Goal: Transaction & Acquisition: Obtain resource

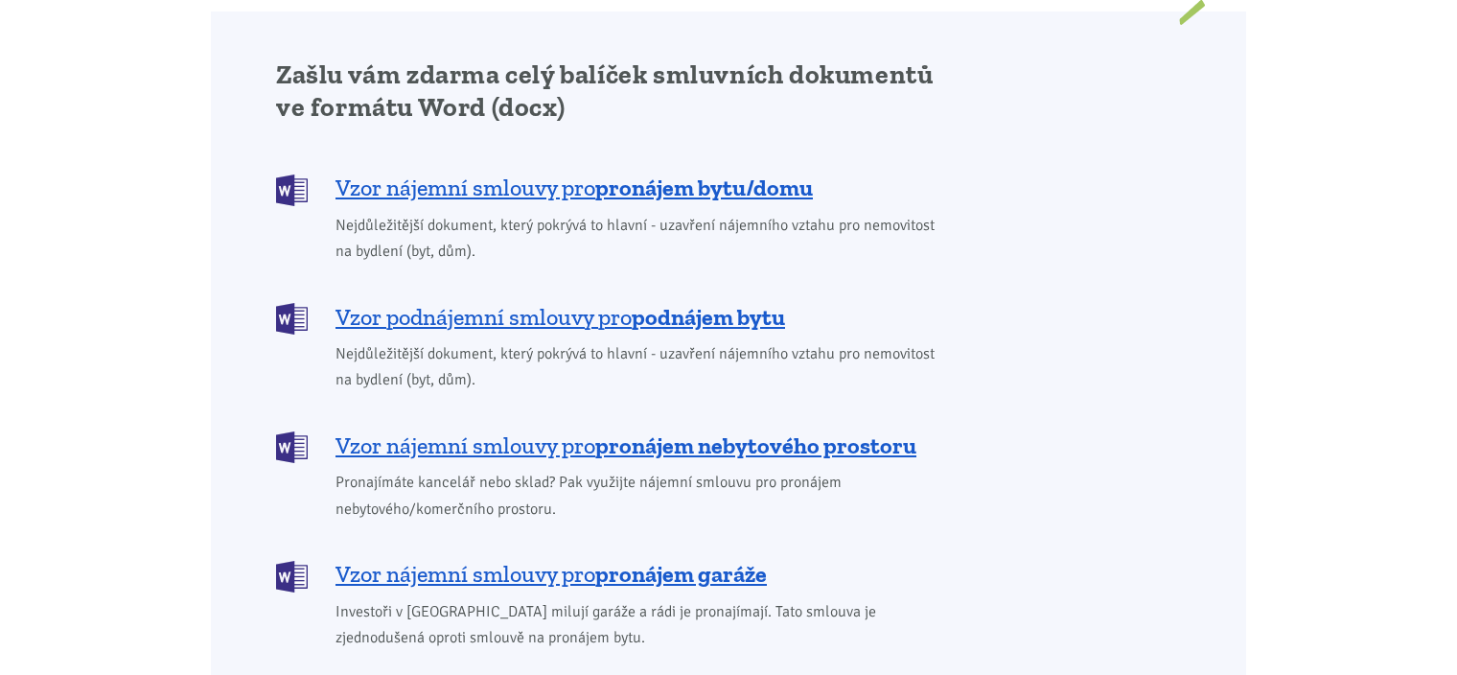
scroll to position [1567, 0]
click at [1083, 220] on div "Zašlu vám zdarma celý balíček smluvních dokumentů ve formátu Word (docx) Vzor n…" at bounding box center [729, 354] width 931 height 592
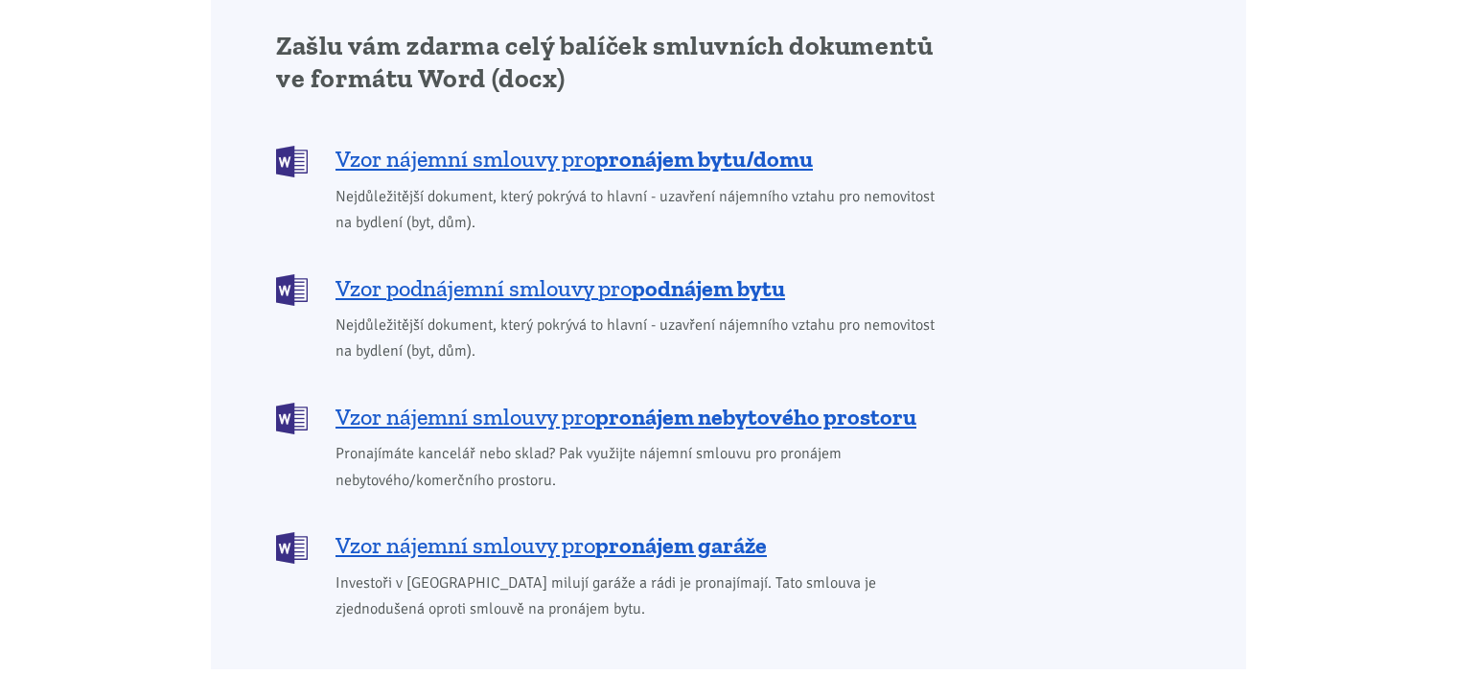
scroll to position [1597, 0]
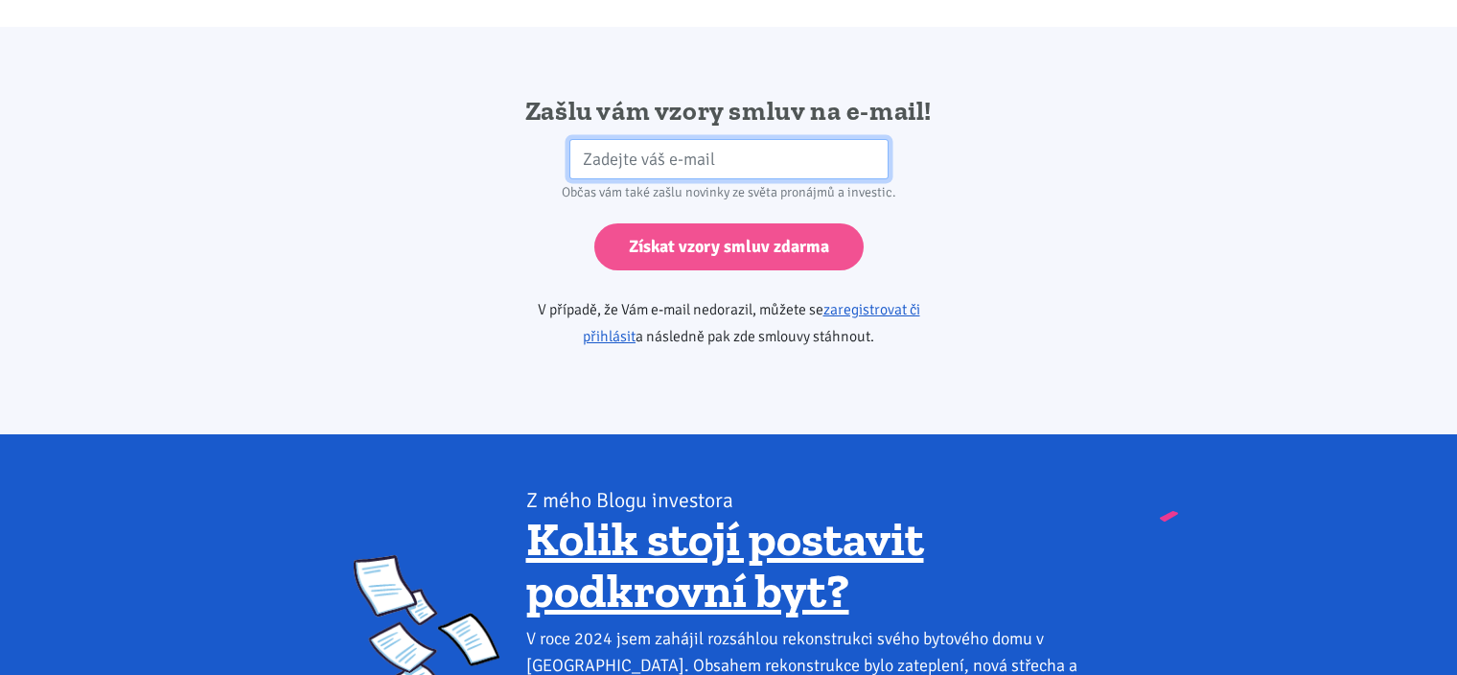
click at [588, 143] on input "email" at bounding box center [728, 159] width 319 height 41
type input "[EMAIL_ADDRESS][DOMAIN_NAME]"
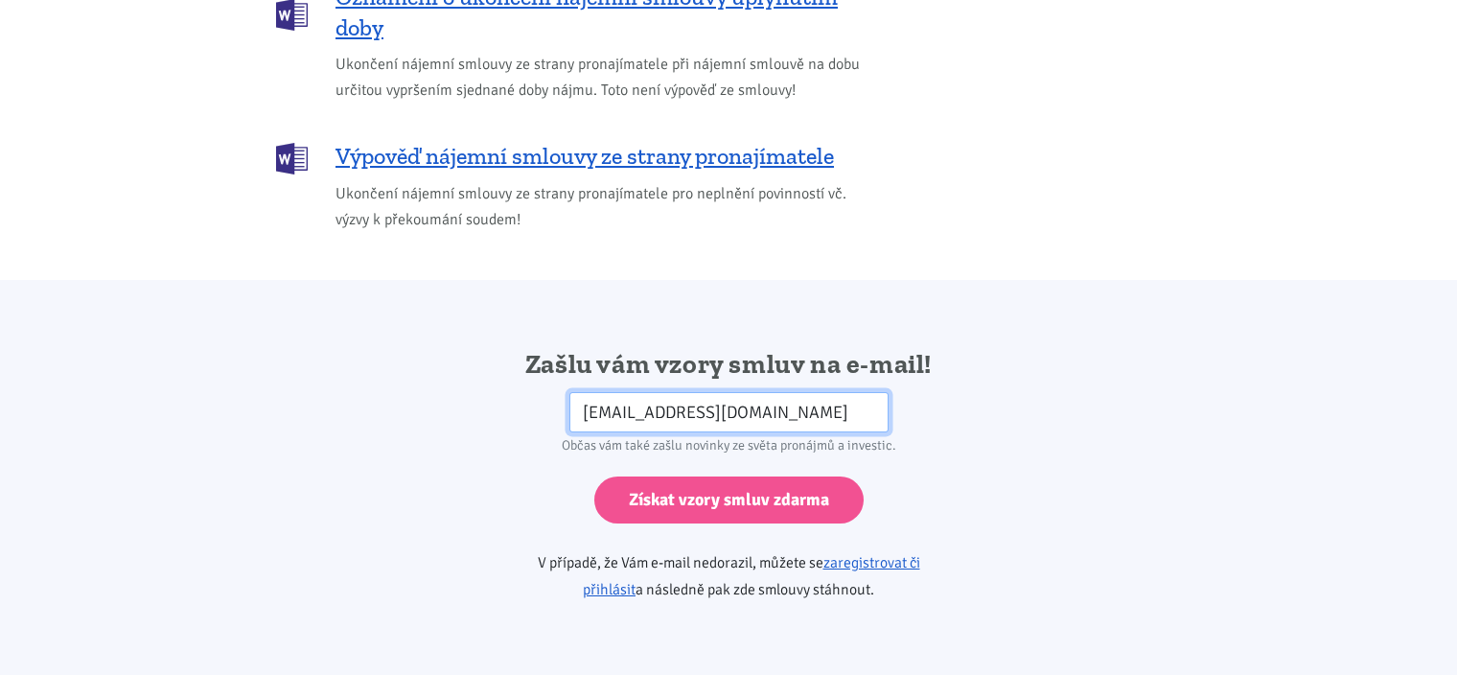
scroll to position [2950, 0]
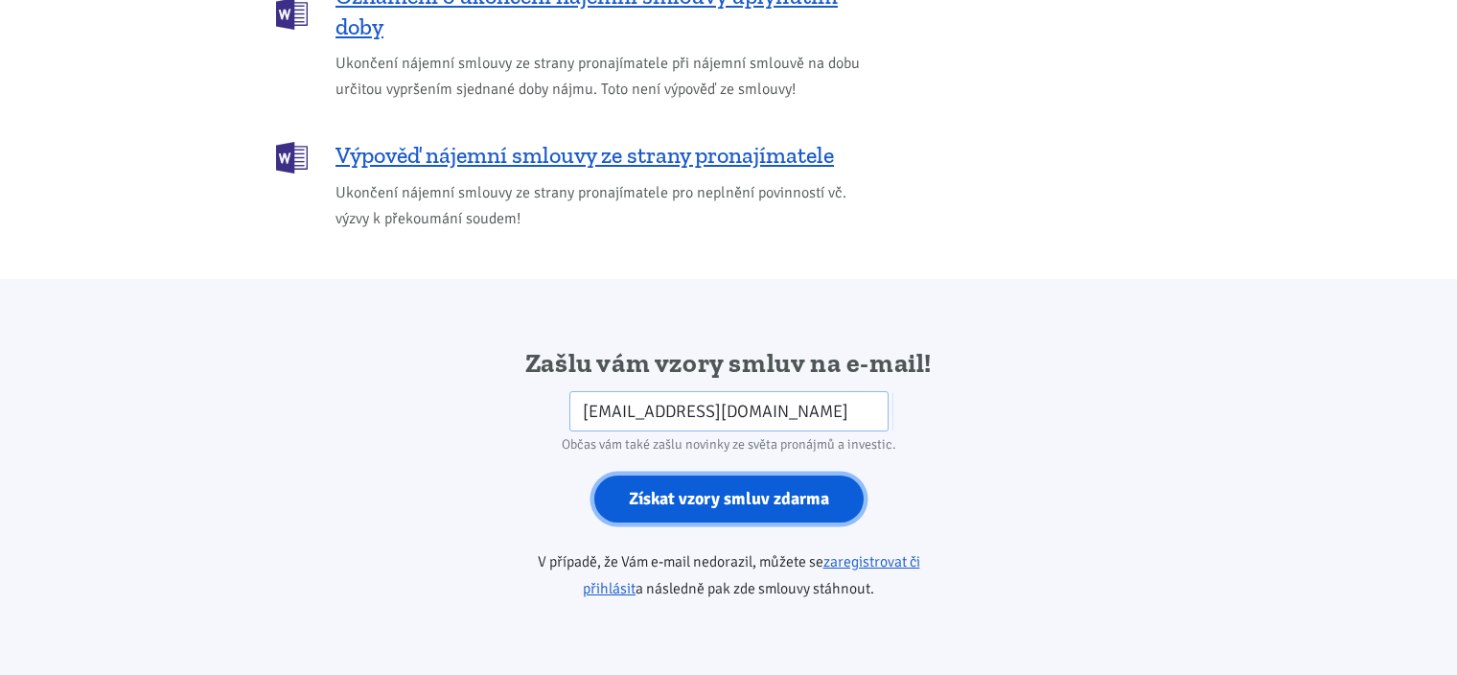
click at [665, 479] on input "Získat vzory smluv zdarma" at bounding box center [728, 498] width 269 height 47
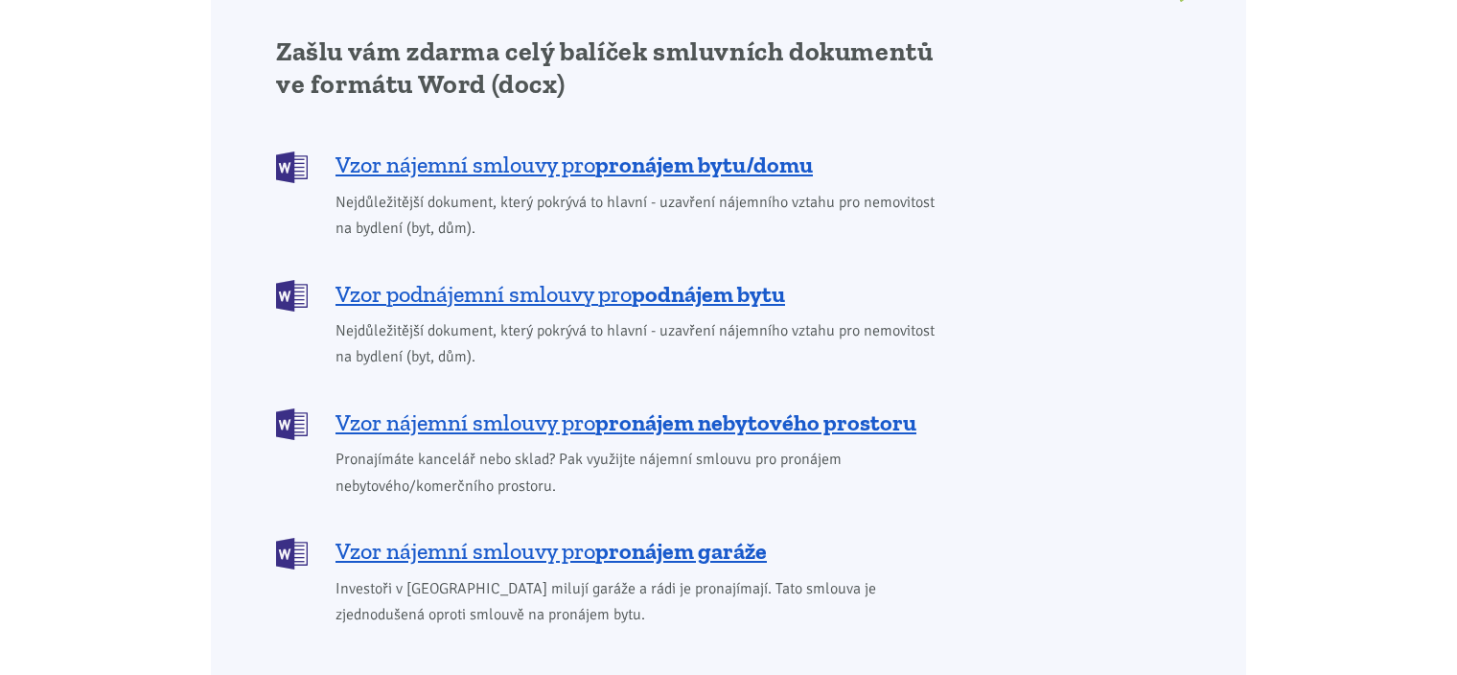
scroll to position [1588, 0]
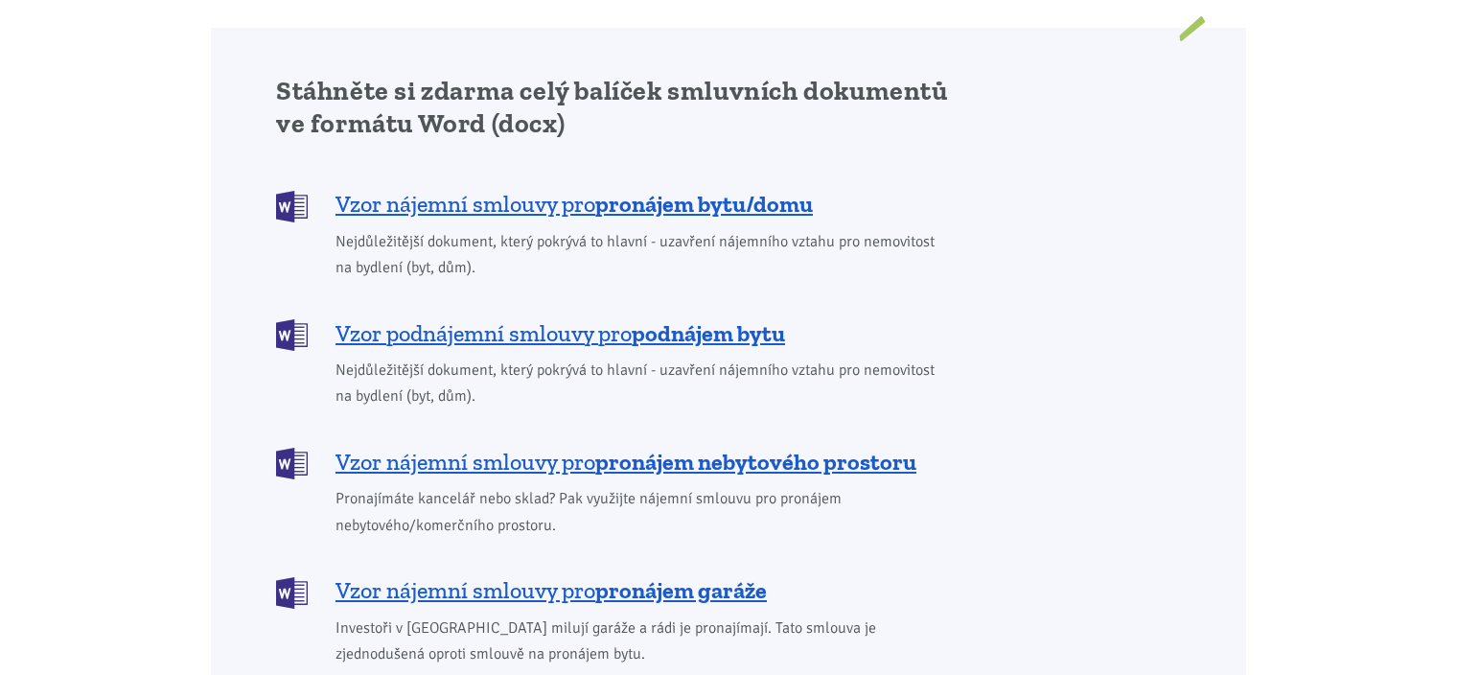
scroll to position [1613, 0]
click at [706, 318] on b "podnájem bytu" at bounding box center [708, 332] width 153 height 28
click at [547, 188] on span "Vzor nájemní smlouvy pro pronájem bytu/domu" at bounding box center [574, 203] width 477 height 31
